Goal: Navigation & Orientation: Go to known website

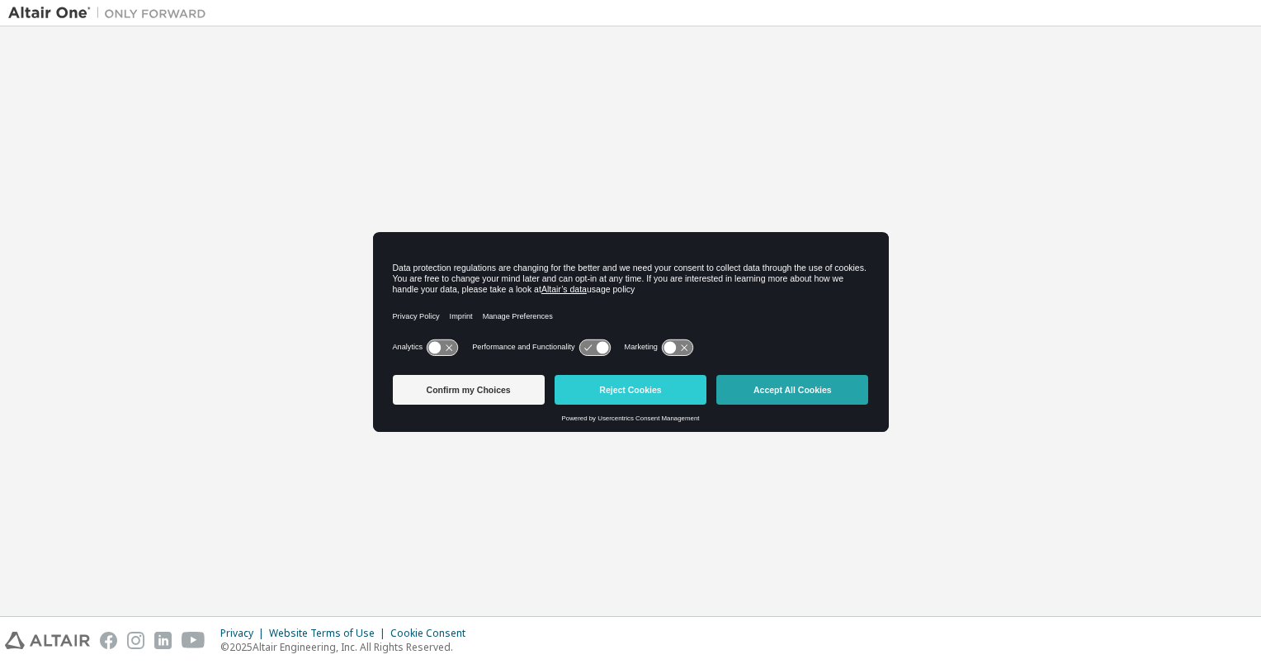
click at [773, 385] on button "Accept All Cookies" at bounding box center [793, 390] width 152 height 30
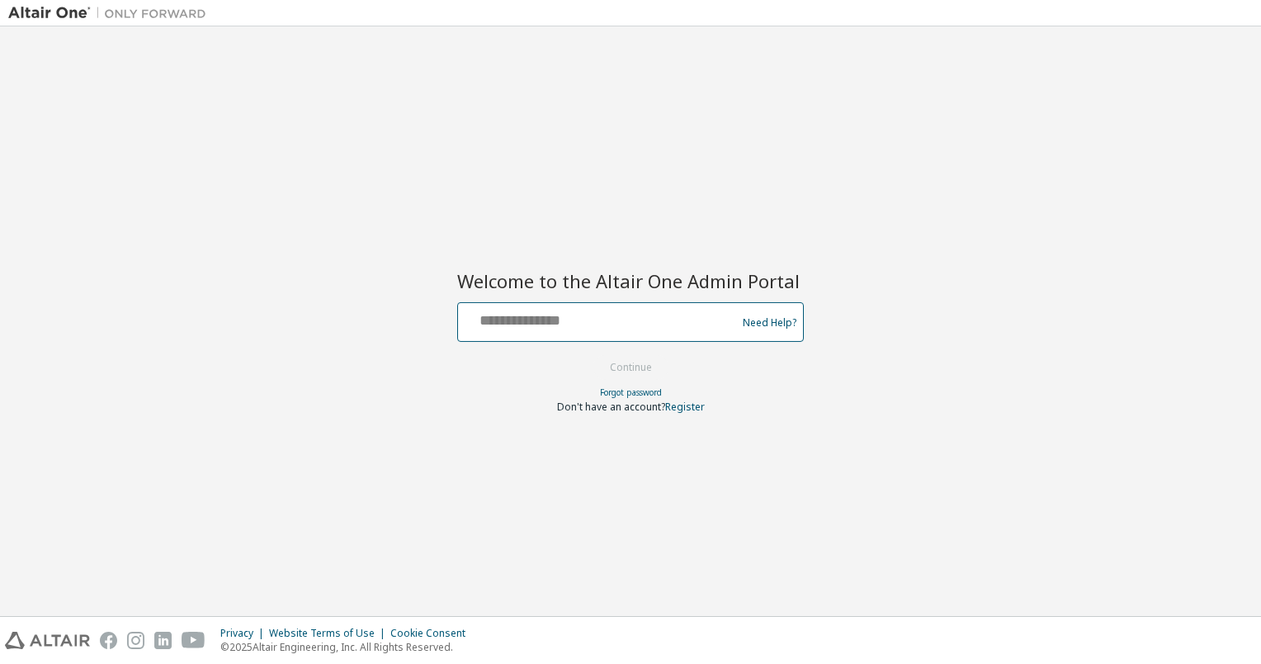
click at [599, 314] on input "text" at bounding box center [600, 318] width 270 height 24
type input "**********"
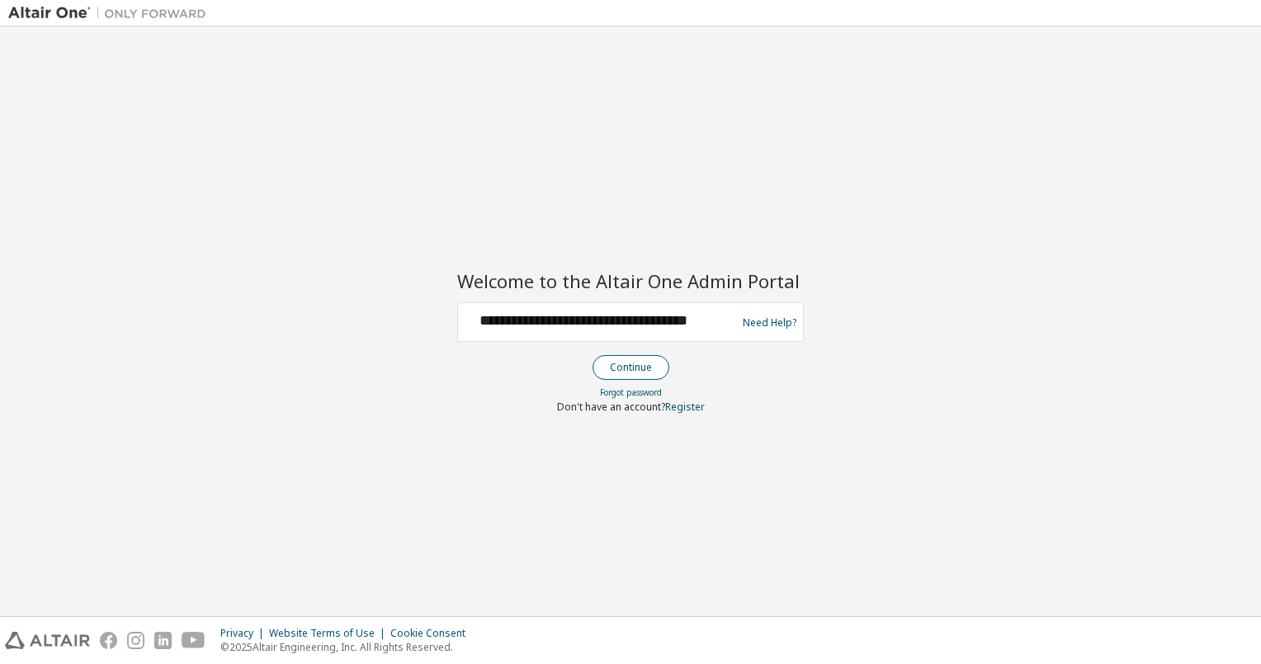
click at [640, 360] on button "Continue" at bounding box center [631, 367] width 77 height 25
